Goal: Check status: Check status

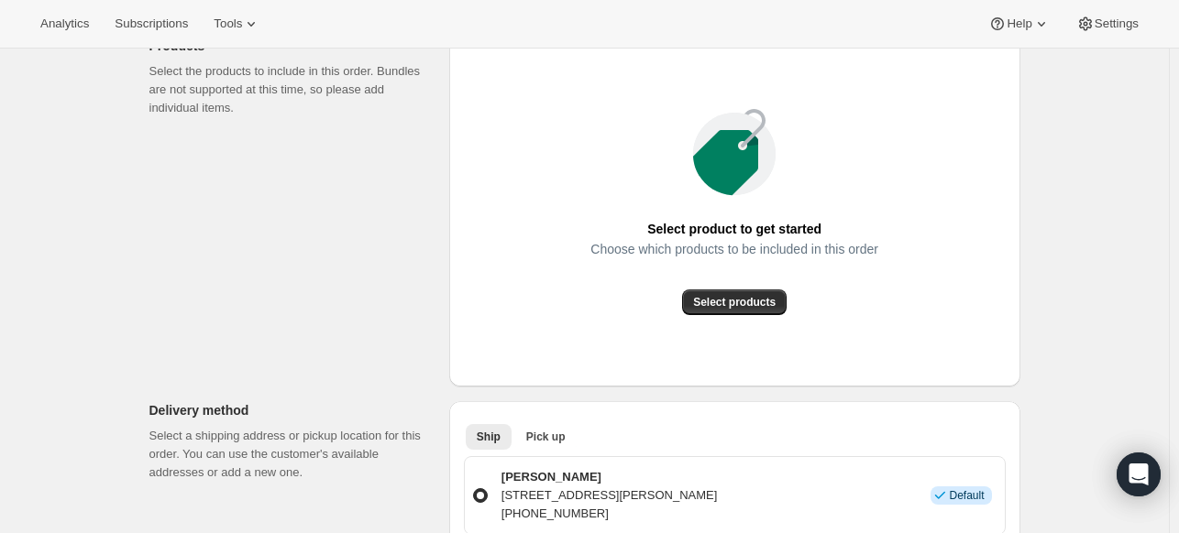
scroll to position [275, 0]
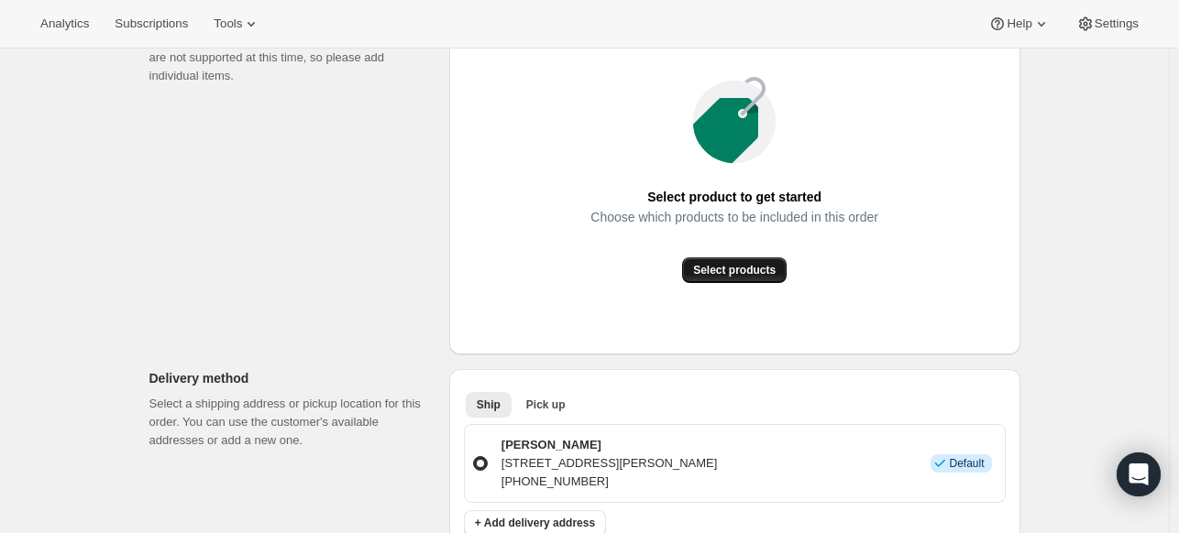
click at [749, 268] on span "Select products" at bounding box center [734, 270] width 82 height 15
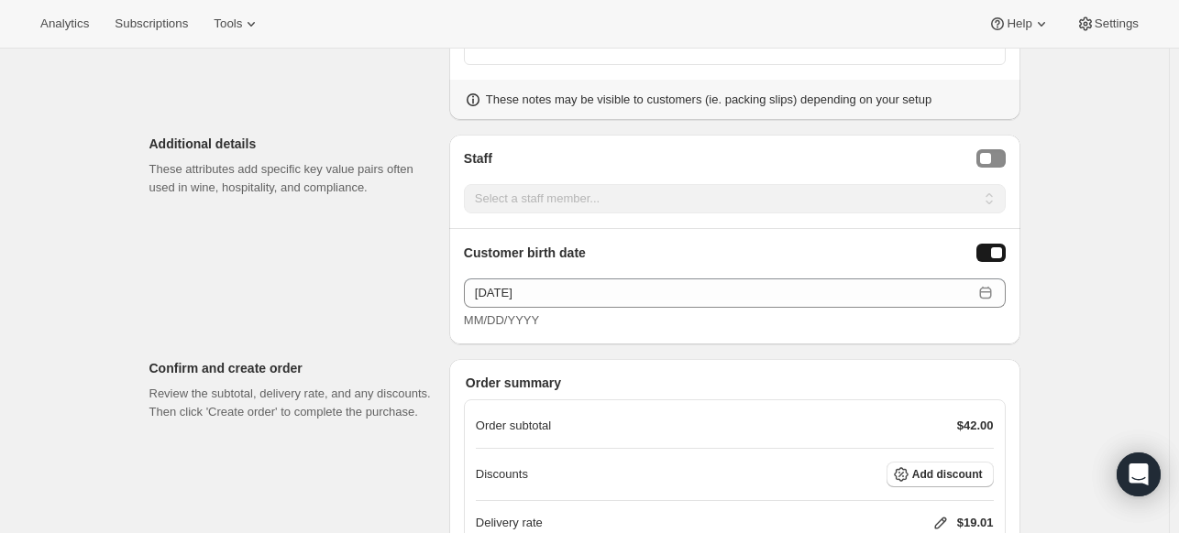
scroll to position [1008, 0]
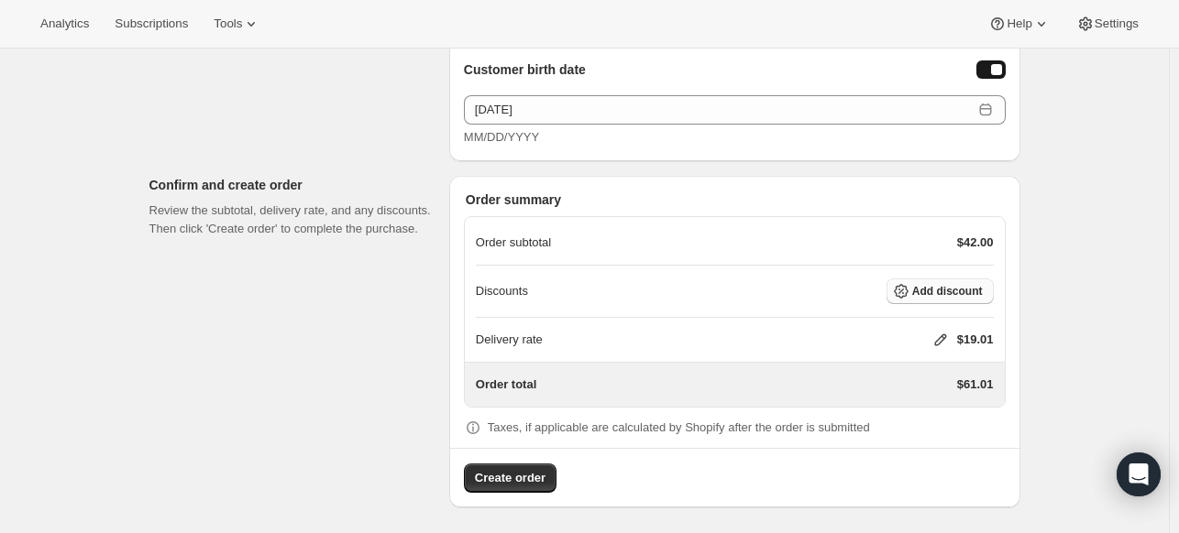
click at [952, 291] on span "Add discount" at bounding box center [947, 291] width 71 height 15
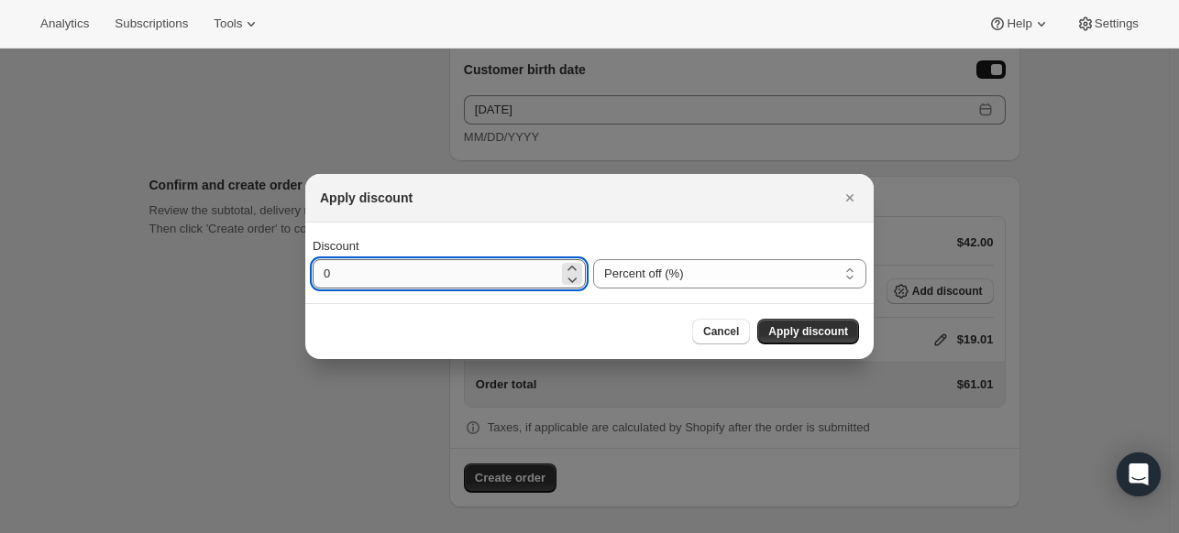
click at [418, 280] on input "0" at bounding box center [436, 273] width 246 height 29
drag, startPoint x: 281, startPoint y: 280, endPoint x: 201, endPoint y: 283, distance: 80.7
click at [201, 532] on div "Apply discount Discount 0 Percent off (%) Amount off ($) Percent off (%) Cancel…" at bounding box center [589, 537] width 1179 height 0
type input "30"
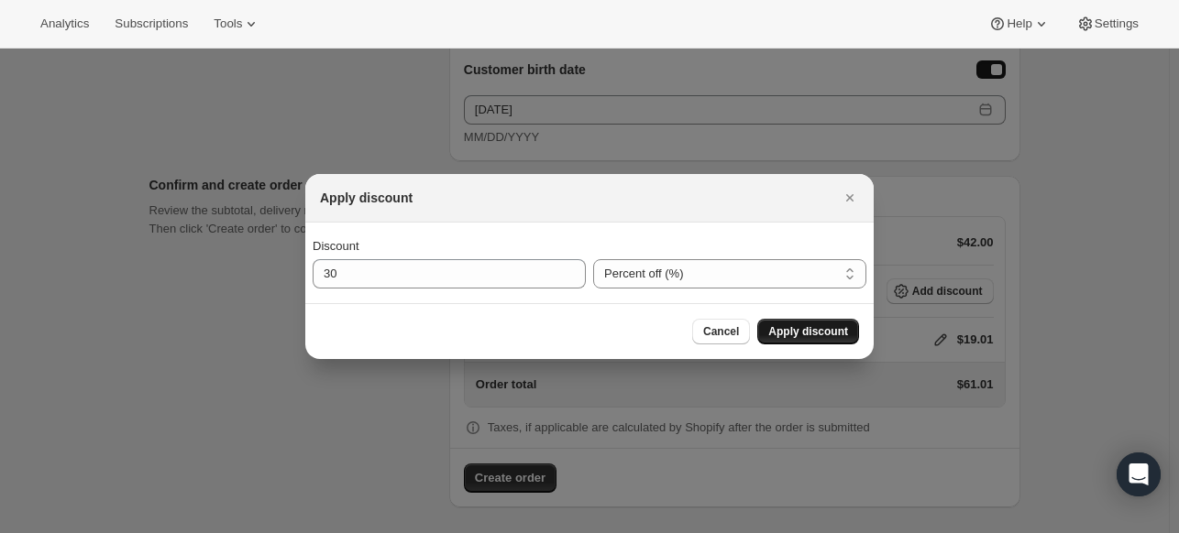
click at [827, 337] on span "Apply discount" at bounding box center [808, 331] width 80 height 15
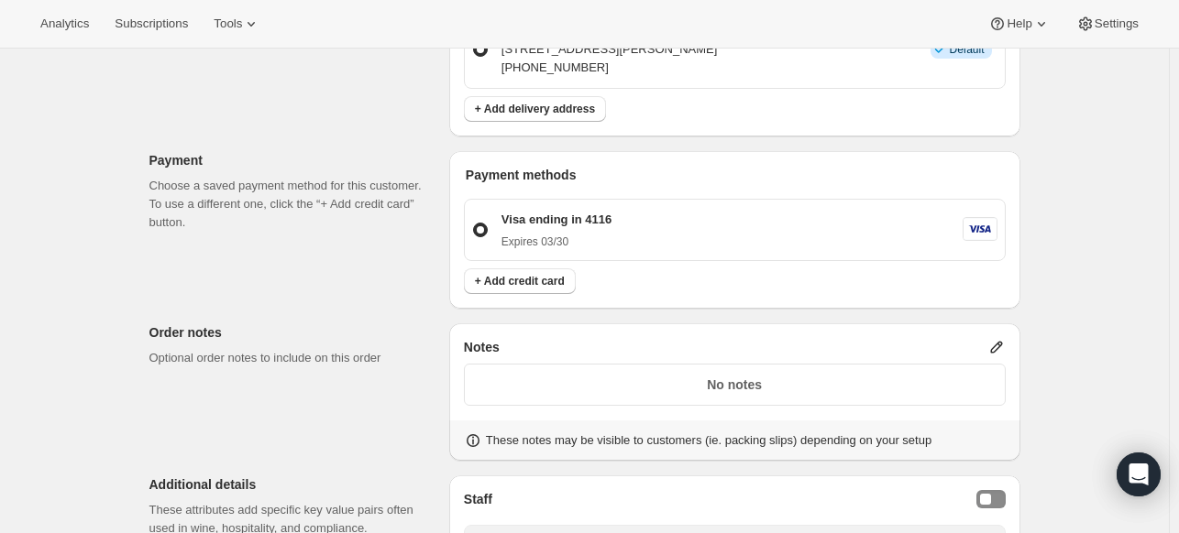
scroll to position [176, 0]
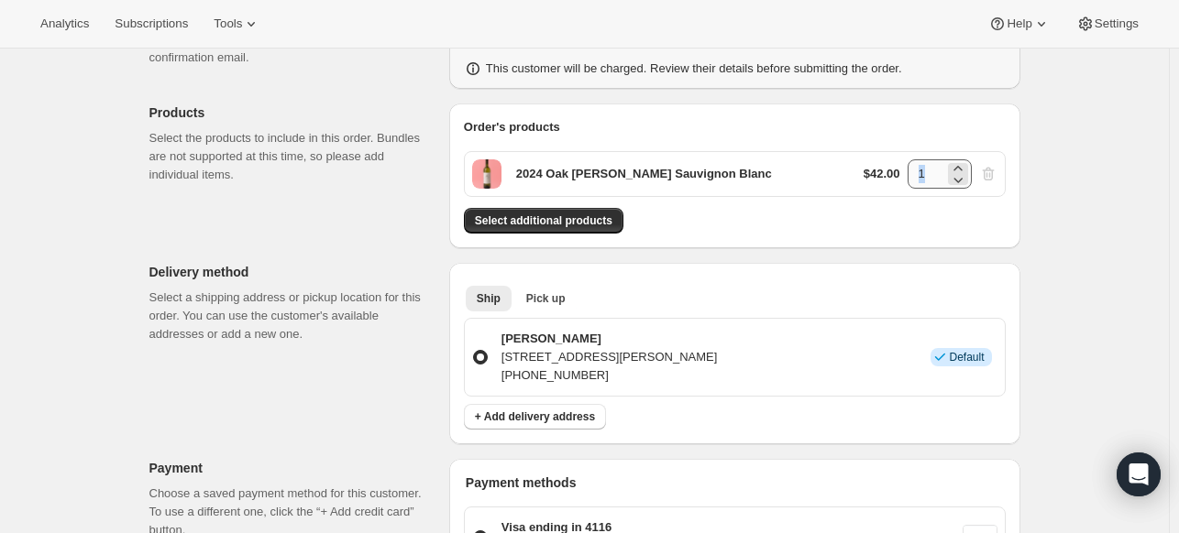
drag, startPoint x: 949, startPoint y: 171, endPoint x: 935, endPoint y: 169, distance: 14.9
click at [935, 169] on div "1" at bounding box center [939, 173] width 64 height 29
drag, startPoint x: 935, startPoint y: 169, endPoint x: 888, endPoint y: 173, distance: 47.0
click at [888, 173] on div "$42.00 1" at bounding box center [930, 173] width 134 height 29
type input "4"
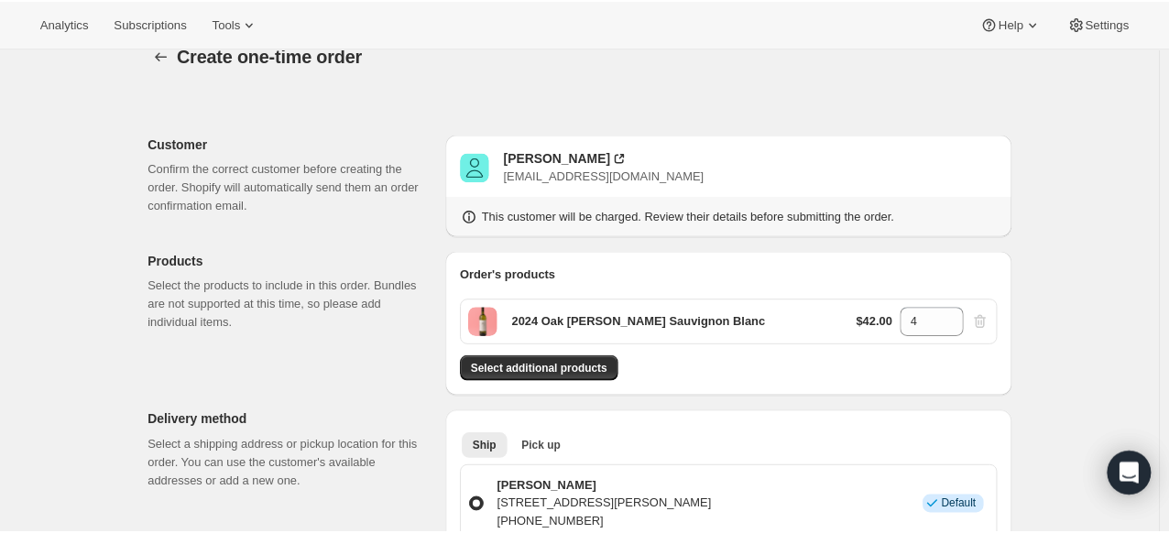
scroll to position [0, 0]
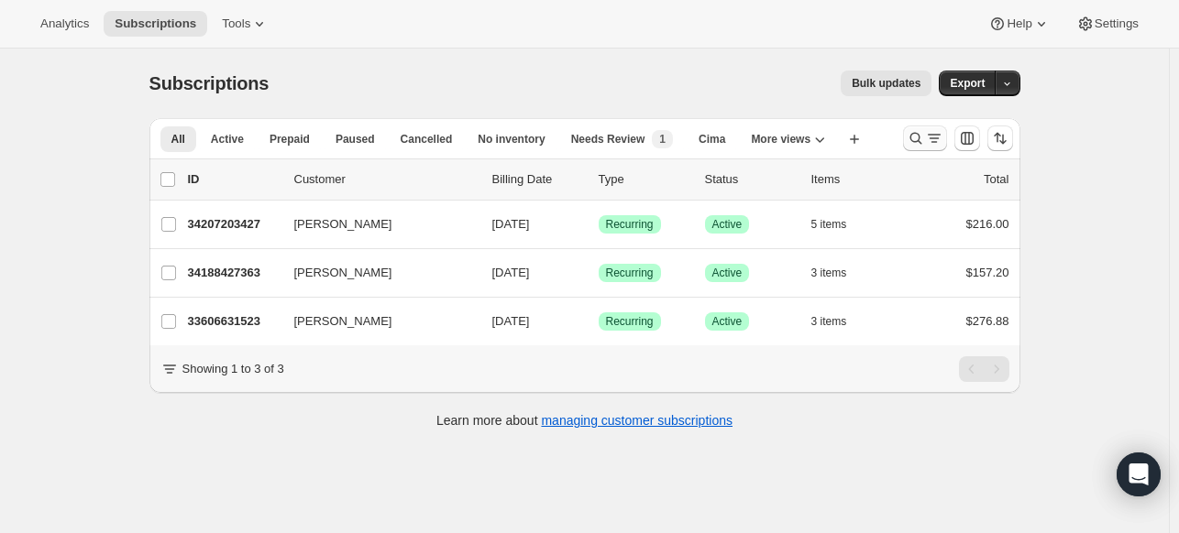
click at [914, 137] on icon "Search and filter results" at bounding box center [915, 139] width 12 height 12
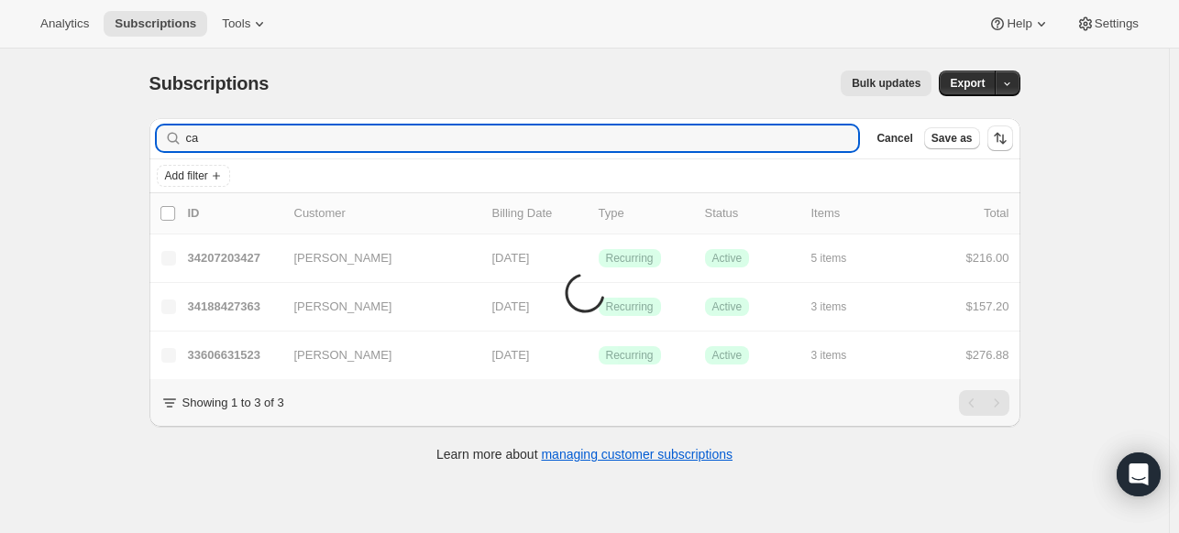
type input "c"
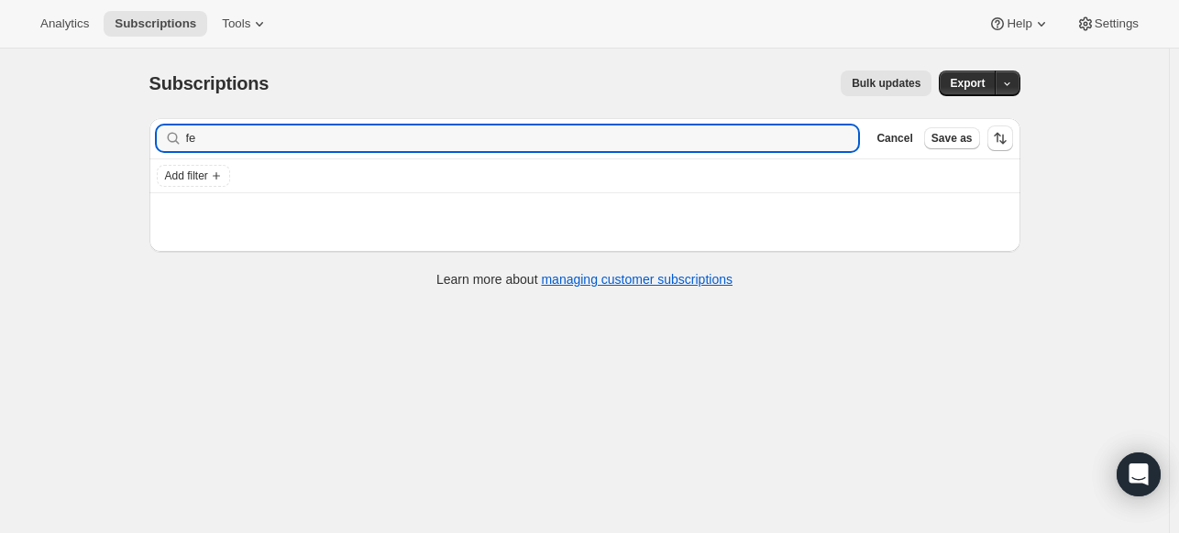
type input "f"
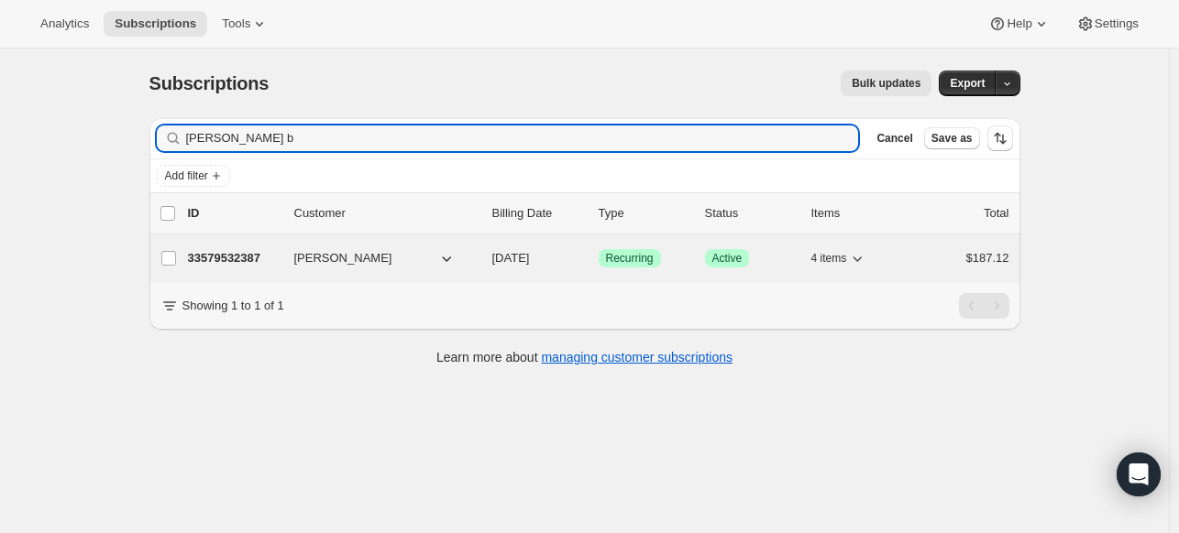
type input "felecia b"
click at [236, 249] on p "33579532387" at bounding box center [234, 258] width 92 height 18
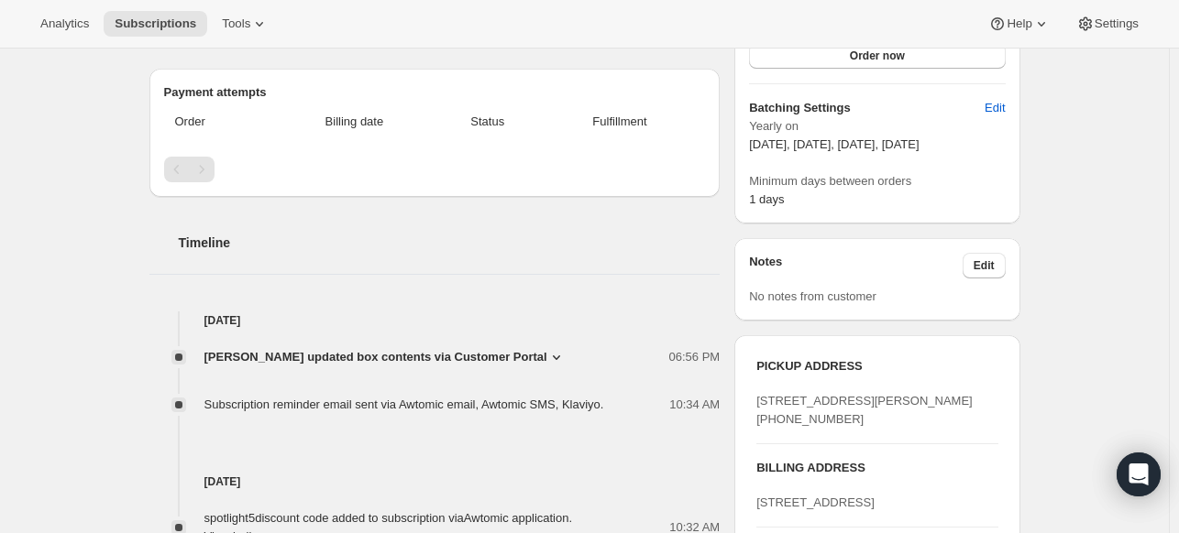
scroll to position [92, 0]
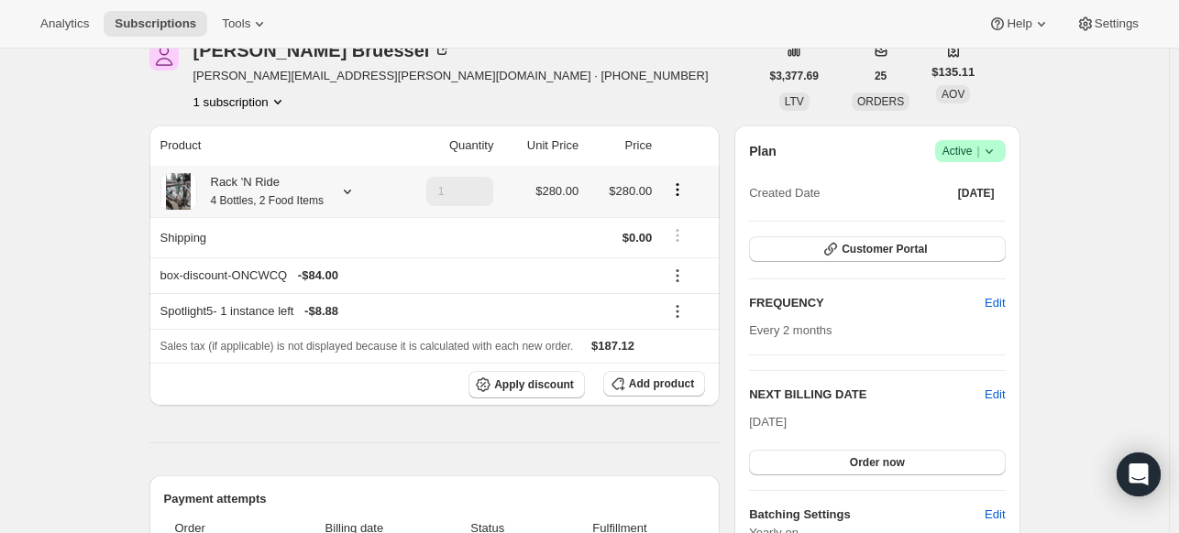
click at [357, 192] on icon at bounding box center [347, 191] width 18 height 18
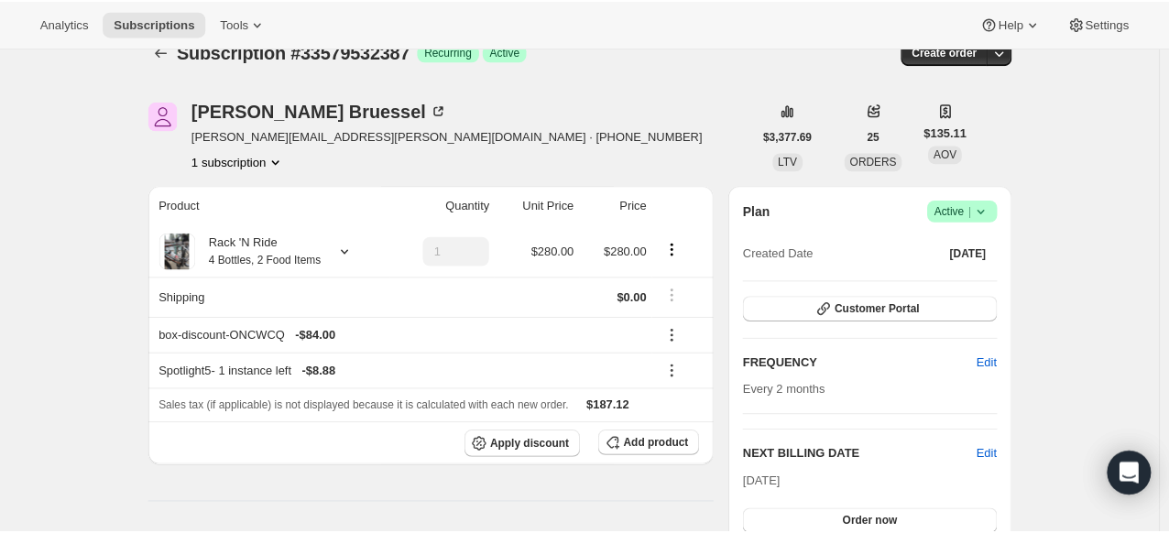
scroll to position [0, 0]
